Goal: Book appointment/travel/reservation

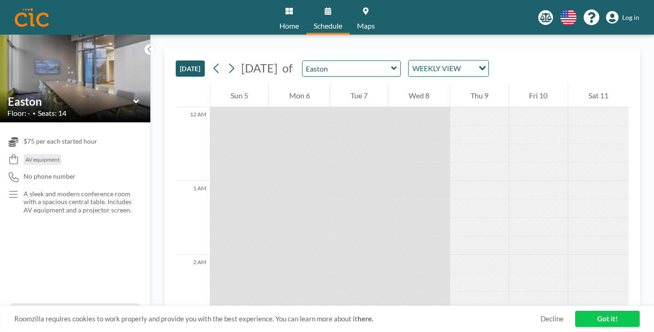
drag, startPoint x: 530, startPoint y: 127, endPoint x: 533, endPoint y: 190, distance: 62.8
click at [585, 316] on link "Got it!" at bounding box center [607, 318] width 65 height 16
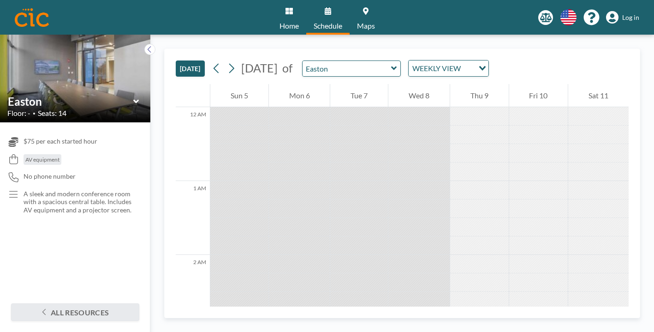
drag, startPoint x: 495, startPoint y: 137, endPoint x: 495, endPoint y: 195, distance: 57.6
click at [227, 61] on icon at bounding box center [231, 68] width 9 height 14
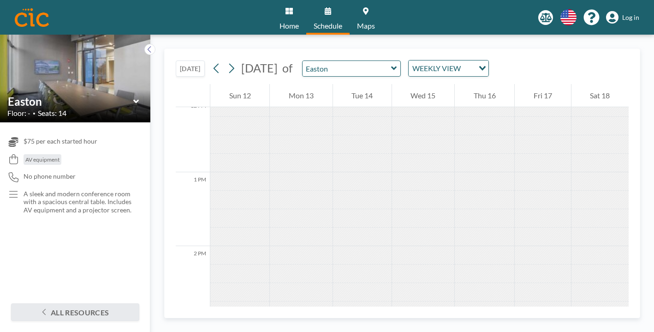
scroll to position [892, 0]
drag, startPoint x: 333, startPoint y: 102, endPoint x: 347, endPoint y: 267, distance: 165.6
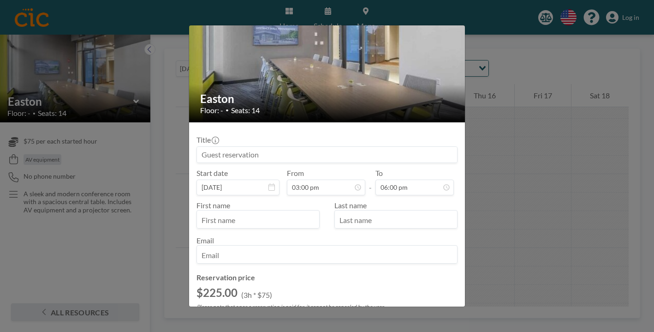
scroll to position [43, 0]
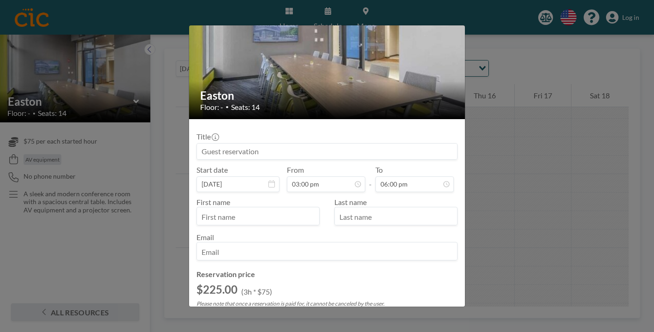
click at [552, 150] on div "Easton Floor: - • Seats: 14 Title Start date [DATE] From 03:00 pm - To 06:00 pm…" at bounding box center [327, 166] width 654 height 332
